Goal: Check status: Check status

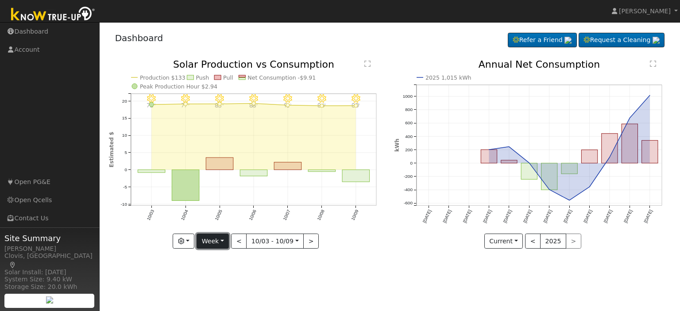
click at [226, 242] on button "Week" at bounding box center [213, 241] width 32 height 15
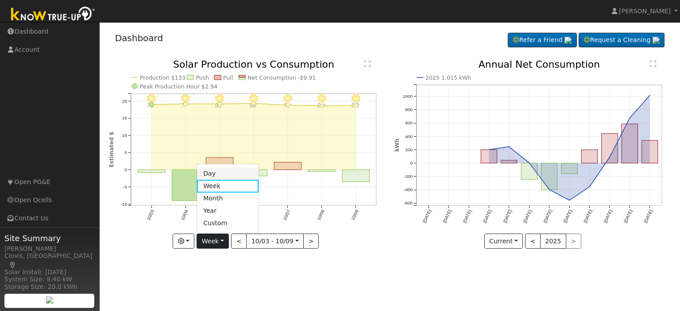
click at [223, 175] on link "Day" at bounding box center [228, 174] width 62 height 12
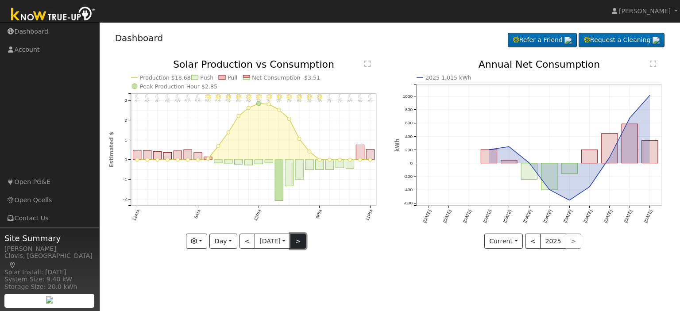
click at [303, 246] on button ">" at bounding box center [297, 241] width 15 height 15
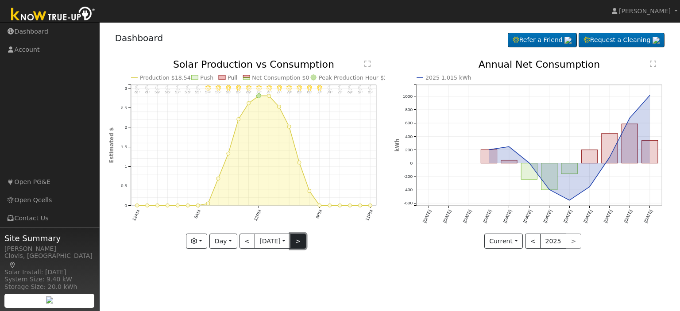
click at [303, 246] on button ">" at bounding box center [297, 241] width 15 height 15
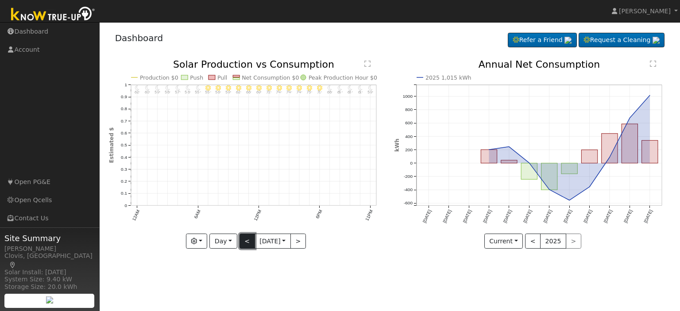
click at [240, 239] on button "<" at bounding box center [247, 241] width 15 height 15
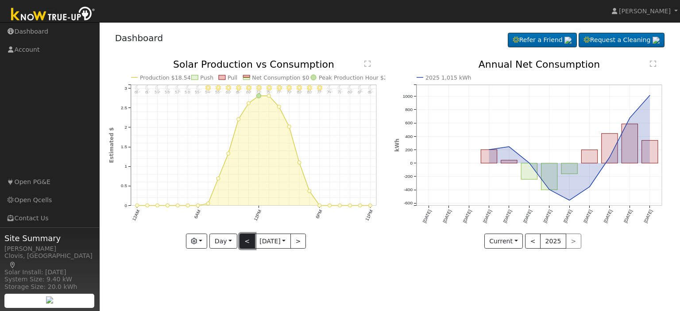
click at [240, 239] on button "<" at bounding box center [247, 241] width 15 height 15
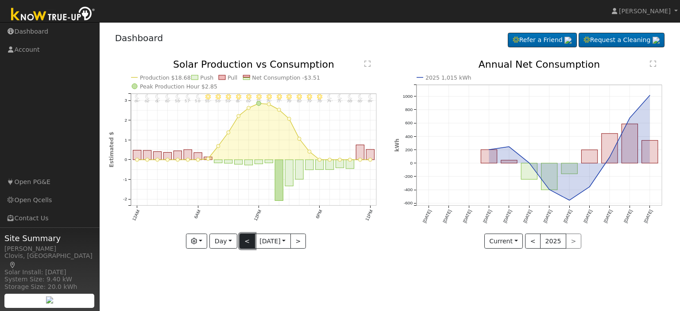
click at [240, 239] on button "<" at bounding box center [247, 241] width 15 height 15
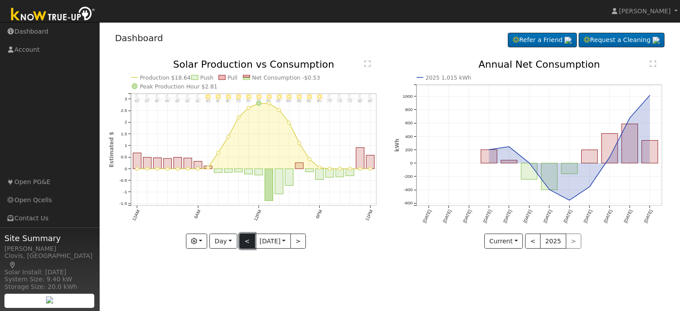
click at [240, 239] on button "<" at bounding box center [247, 241] width 15 height 15
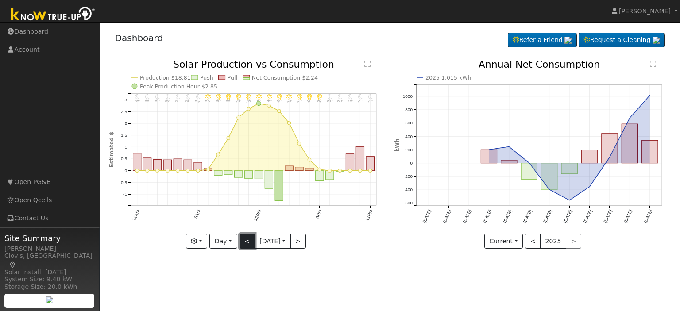
click at [240, 239] on button "<" at bounding box center [247, 241] width 15 height 15
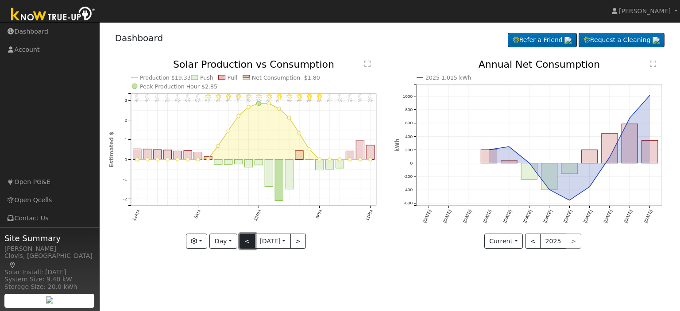
click at [240, 239] on button "<" at bounding box center [247, 241] width 15 height 15
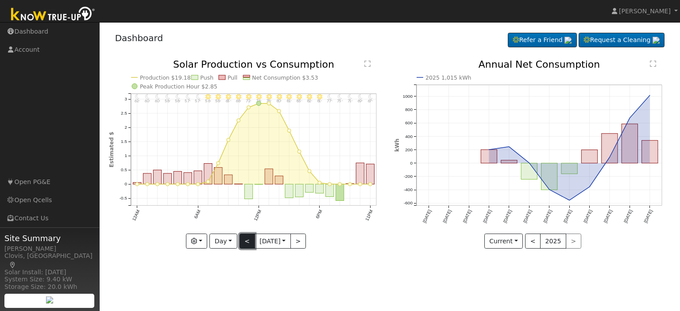
click at [240, 239] on button "<" at bounding box center [247, 241] width 15 height 15
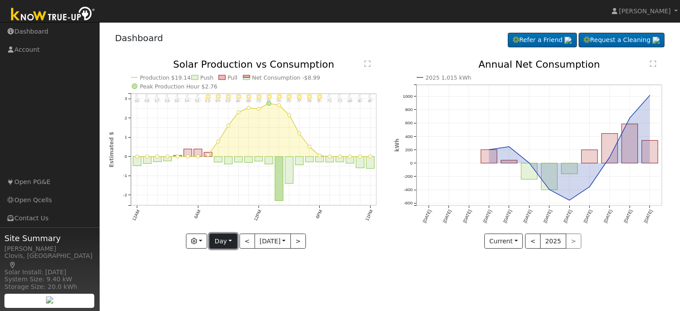
click at [230, 242] on button "Day" at bounding box center [222, 241] width 27 height 15
click at [228, 197] on link "Month" at bounding box center [241, 199] width 62 height 12
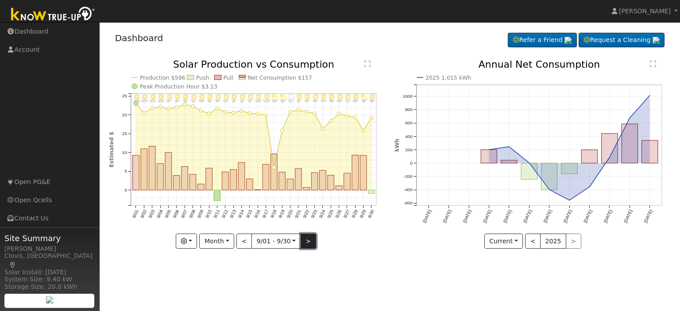
click at [307, 243] on button ">" at bounding box center [308, 241] width 15 height 15
type input "[DATE]"
